Goal: Information Seeking & Learning: Learn about a topic

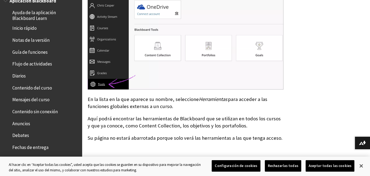
click at [37, 90] on span "Contenido del curso" at bounding box center [32, 86] width 40 height 7
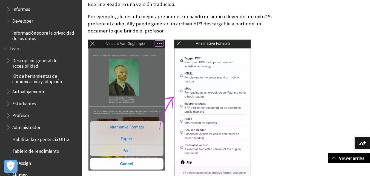
scroll to position [406, 0]
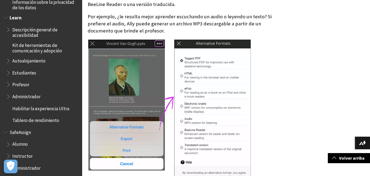
click at [29, 67] on ul "Descripción general de accesibilidad Kit de herramientas de comunicación y adop…" at bounding box center [41, 75] width 76 height 100
click at [22, 72] on span "Estudiantes" at bounding box center [24, 71] width 24 height 7
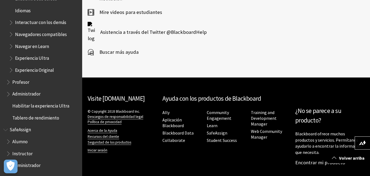
scroll to position [754, 0]
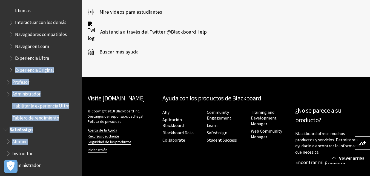
drag, startPoint x: 40, startPoint y: 141, endPoint x: 65, endPoint y: 50, distance: 94.5
